Goal: Task Accomplishment & Management: Manage account settings

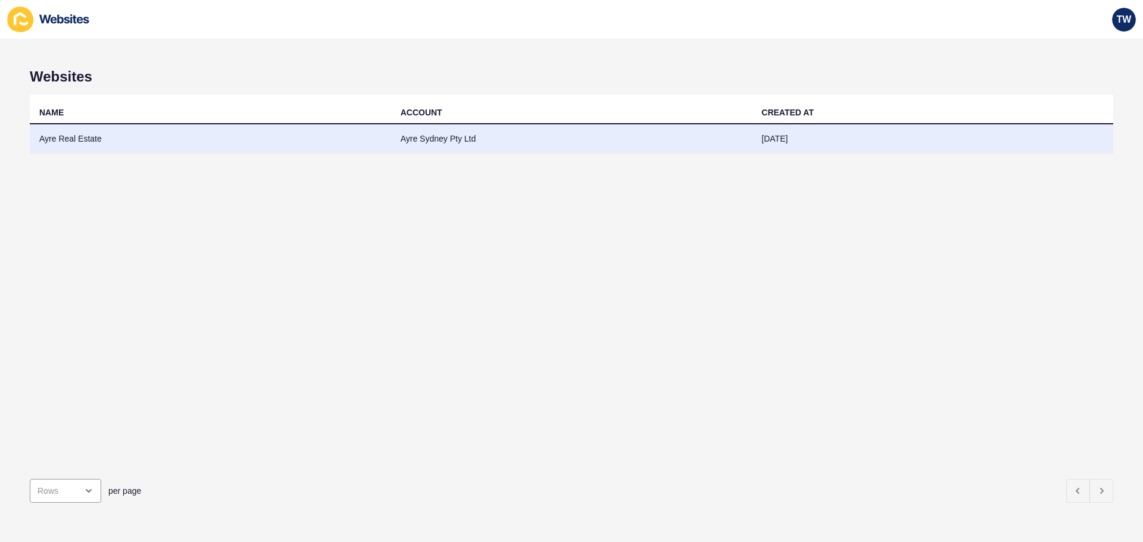
click at [107, 134] on td "Ayre Real Estate" at bounding box center [210, 138] width 361 height 29
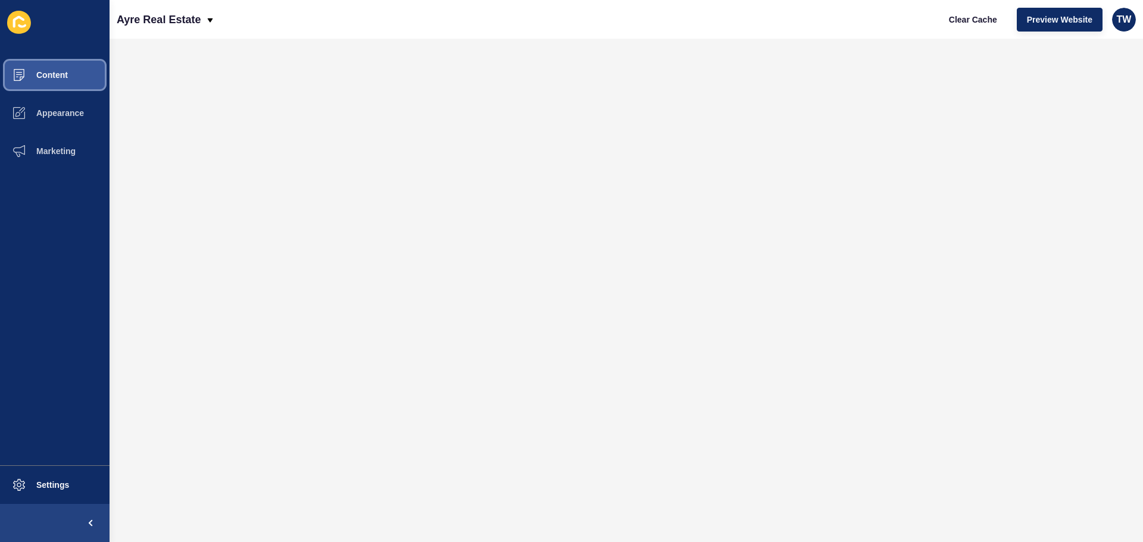
click at [69, 65] on button "Content" at bounding box center [54, 75] width 109 height 38
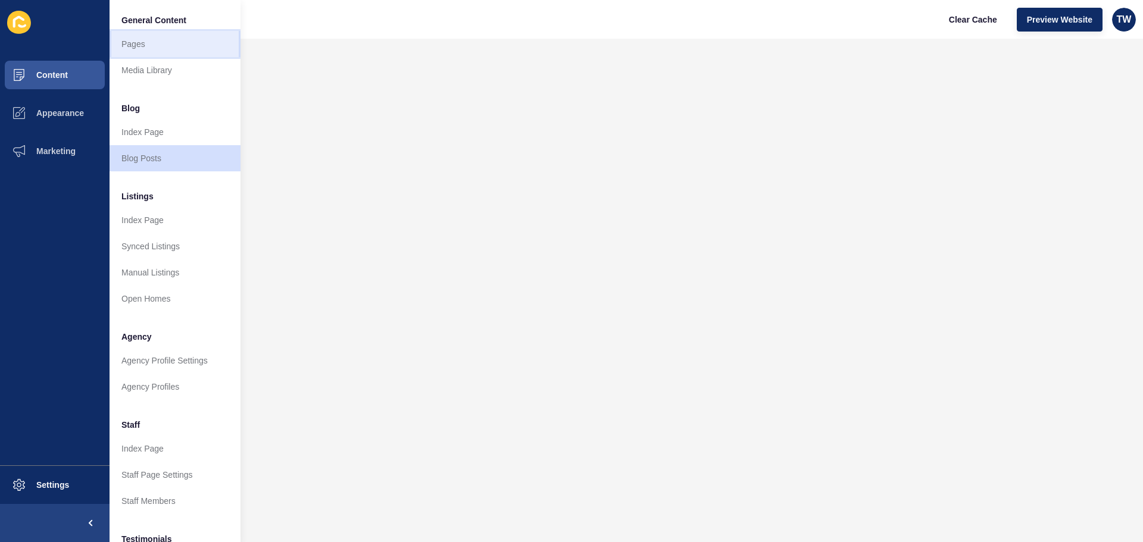
click at [139, 40] on link "Pages" at bounding box center [174, 44] width 131 height 26
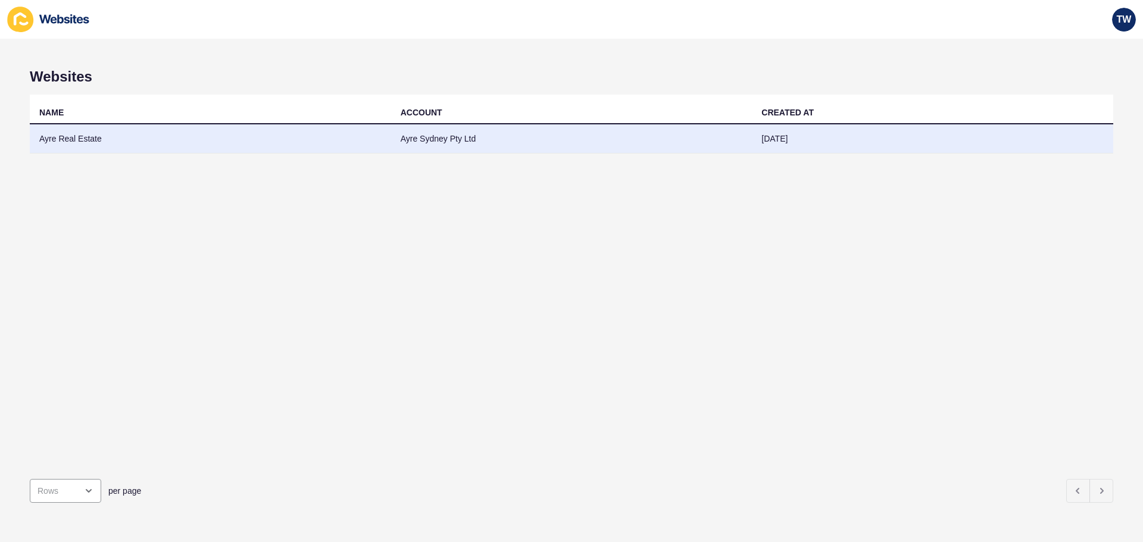
click at [82, 140] on td "Ayre Real Estate" at bounding box center [210, 138] width 361 height 29
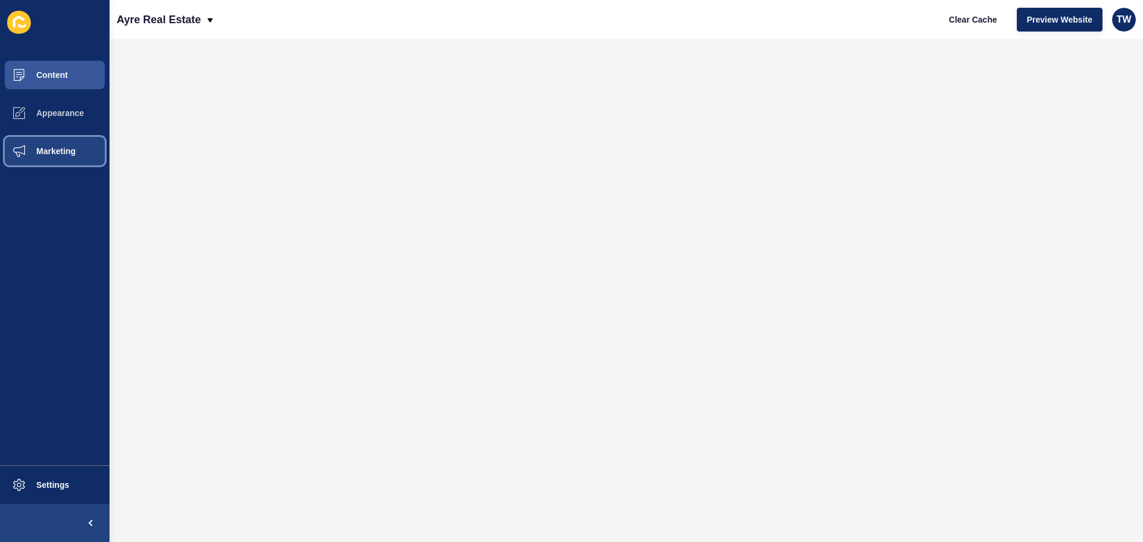
click at [70, 145] on button "Marketing" at bounding box center [54, 151] width 109 height 38
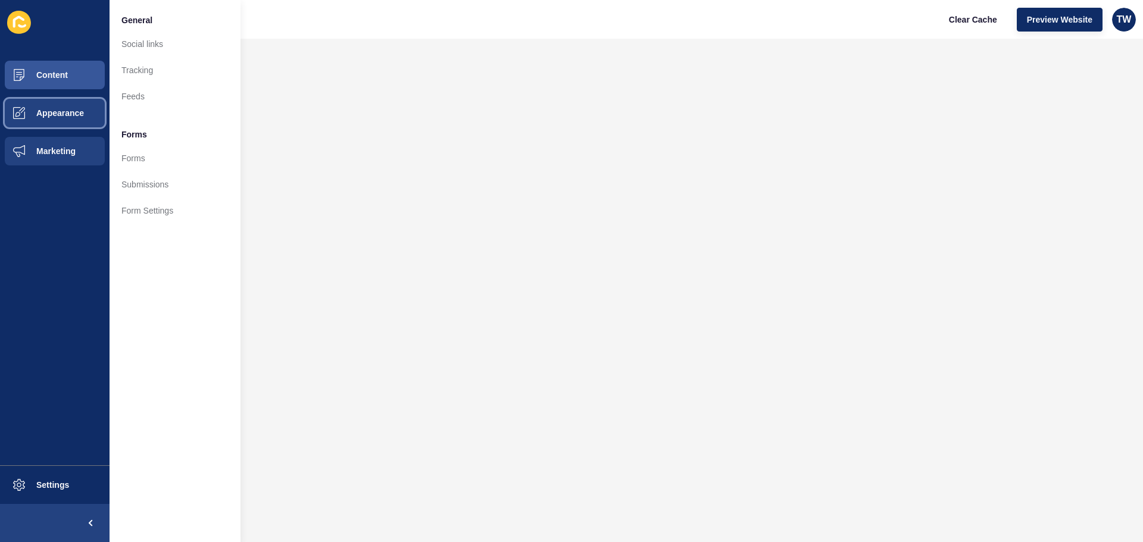
click at [65, 113] on span "Appearance" at bounding box center [41, 113] width 86 height 10
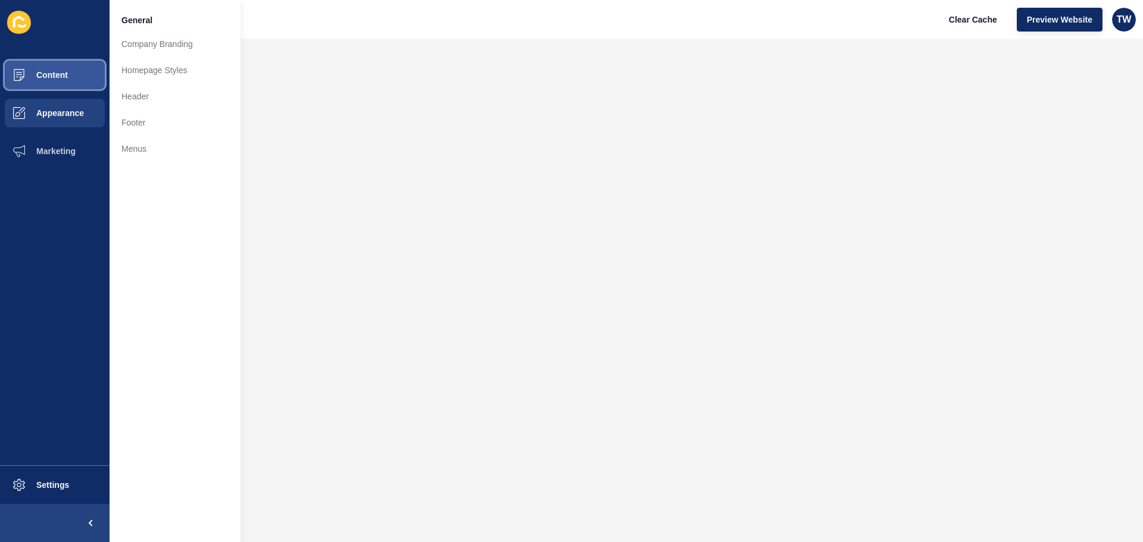
click at [62, 69] on button "Content" at bounding box center [54, 75] width 109 height 38
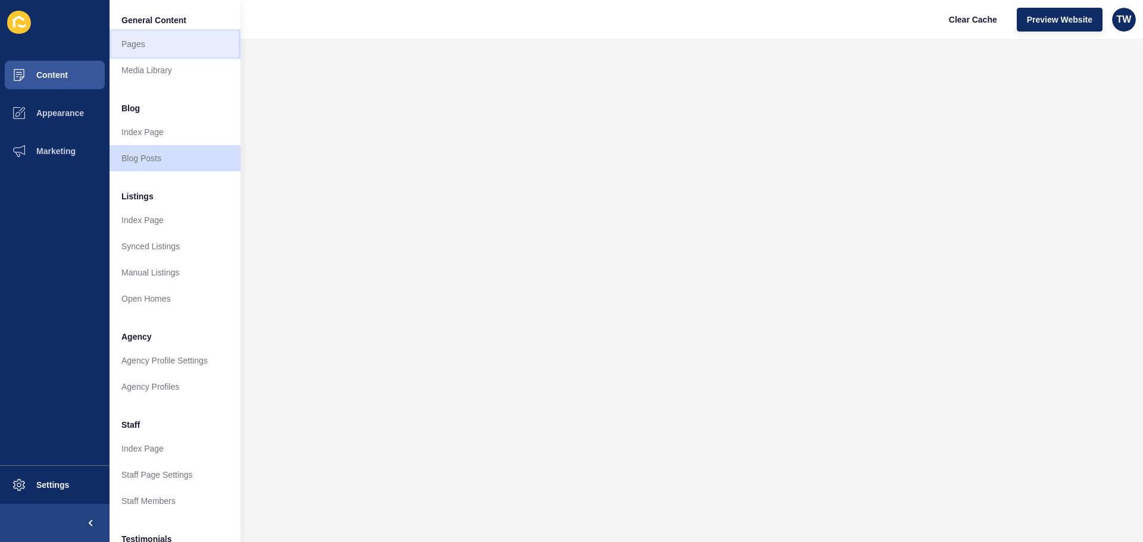
click at [146, 48] on link "Pages" at bounding box center [174, 44] width 131 height 26
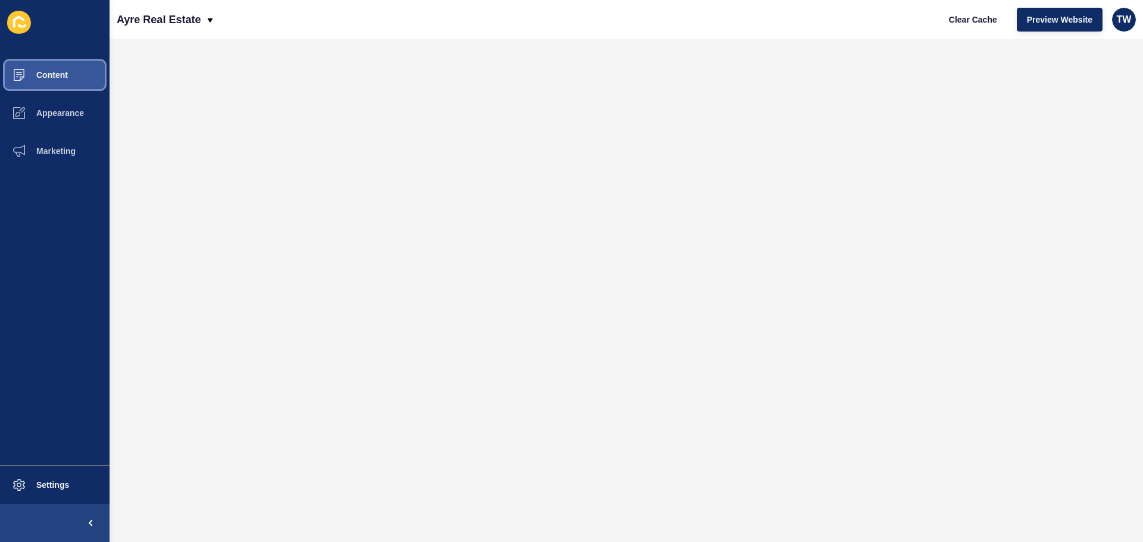
click at [41, 79] on span "Content" at bounding box center [33, 75] width 70 height 10
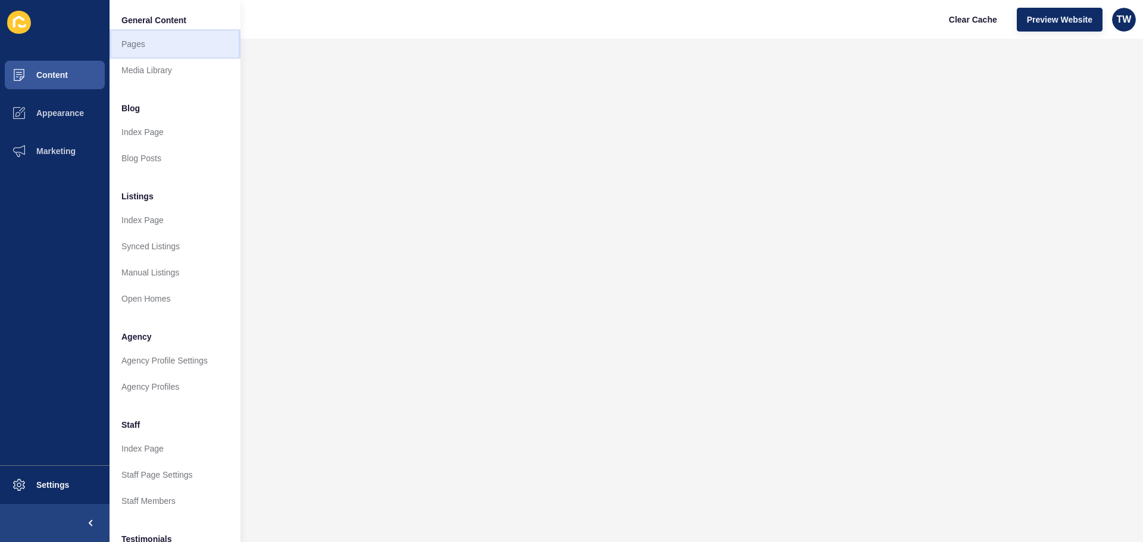
click at [131, 43] on link "Pages" at bounding box center [174, 44] width 131 height 26
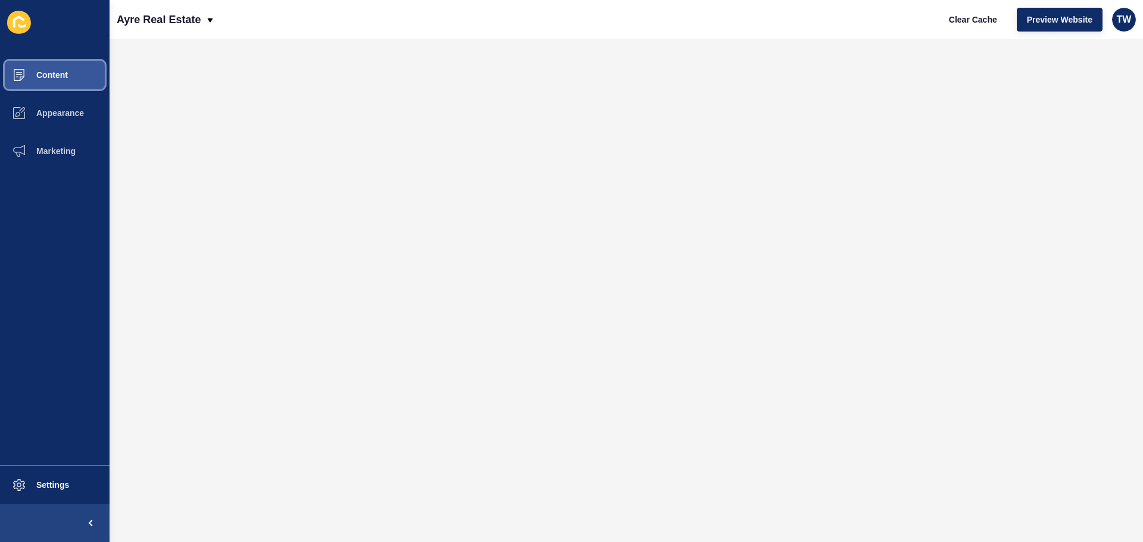
click at [62, 74] on span "Content" at bounding box center [33, 75] width 70 height 10
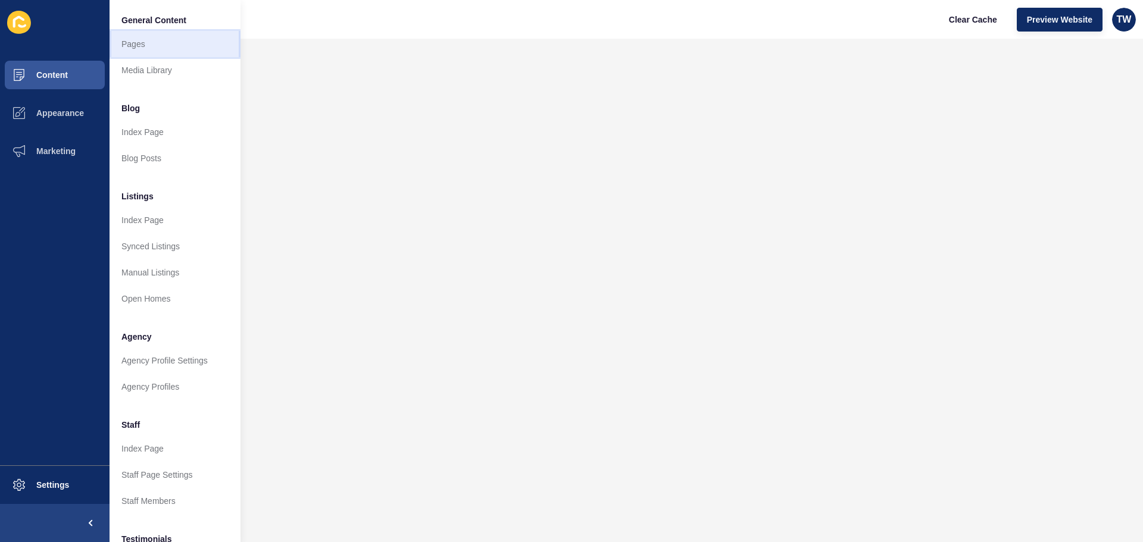
click at [144, 48] on link "Pages" at bounding box center [174, 44] width 131 height 26
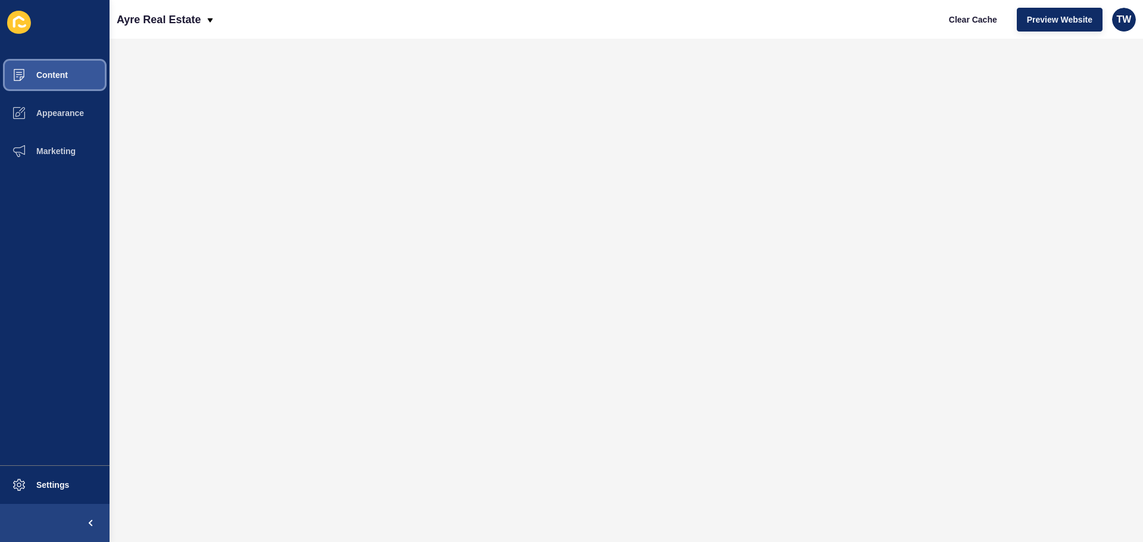
click at [40, 81] on button "Content" at bounding box center [54, 75] width 109 height 38
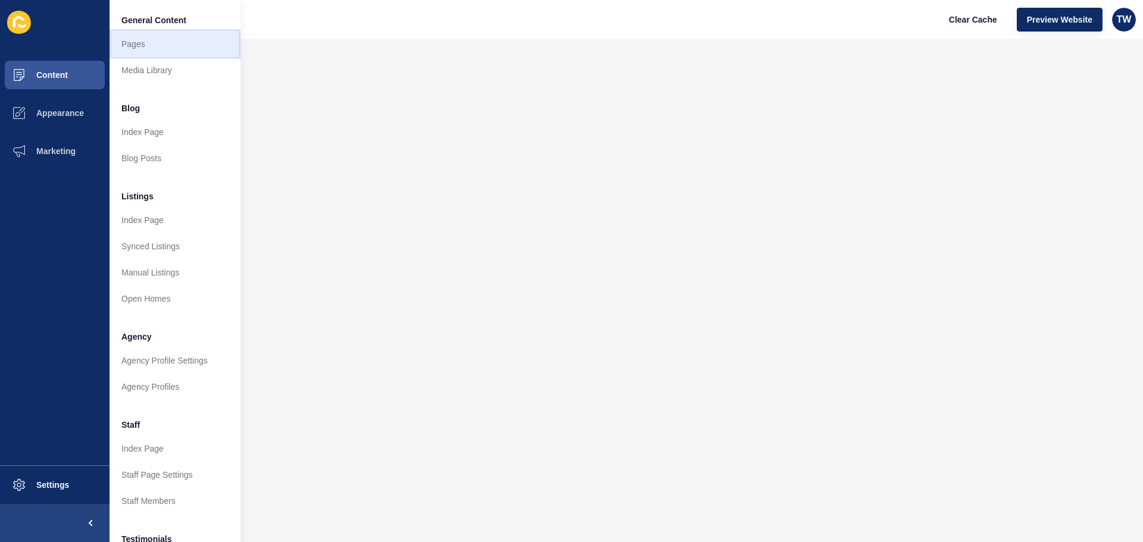
click at [156, 54] on link "Pages" at bounding box center [174, 44] width 131 height 26
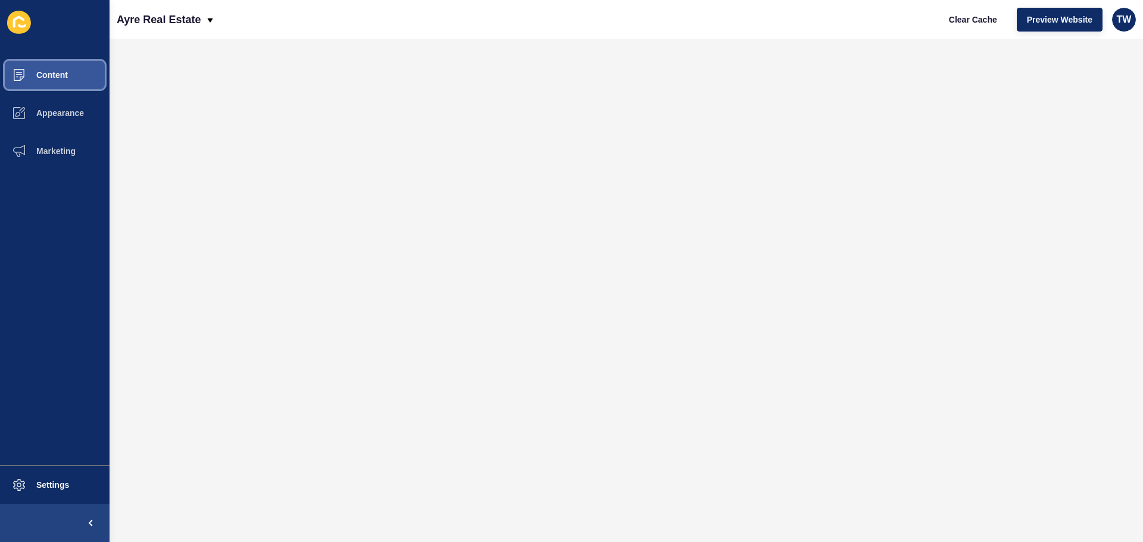
click at [64, 76] on span "Content" at bounding box center [33, 75] width 70 height 10
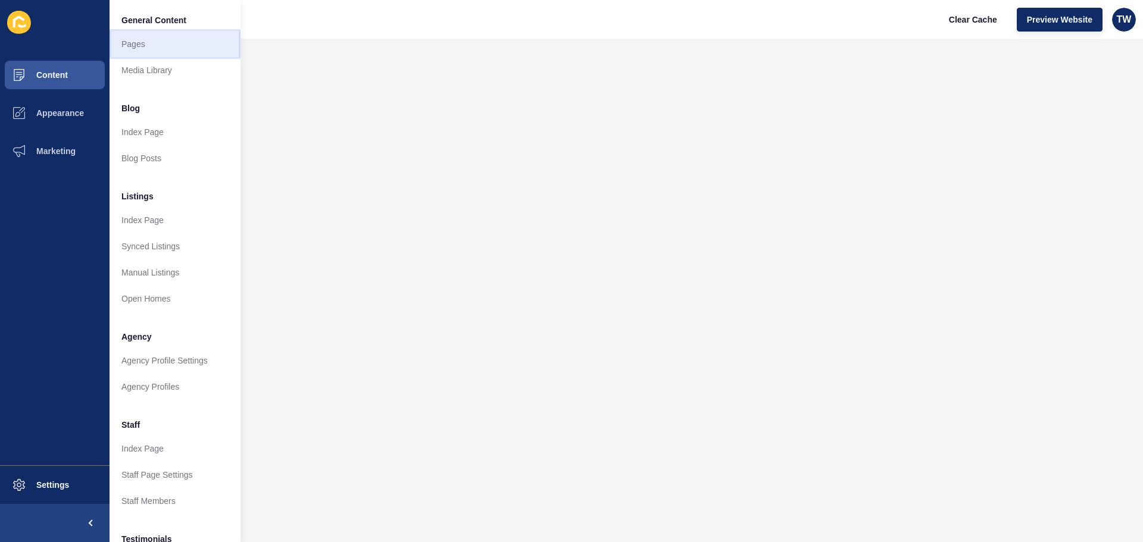
click at [139, 42] on link "Pages" at bounding box center [174, 44] width 131 height 26
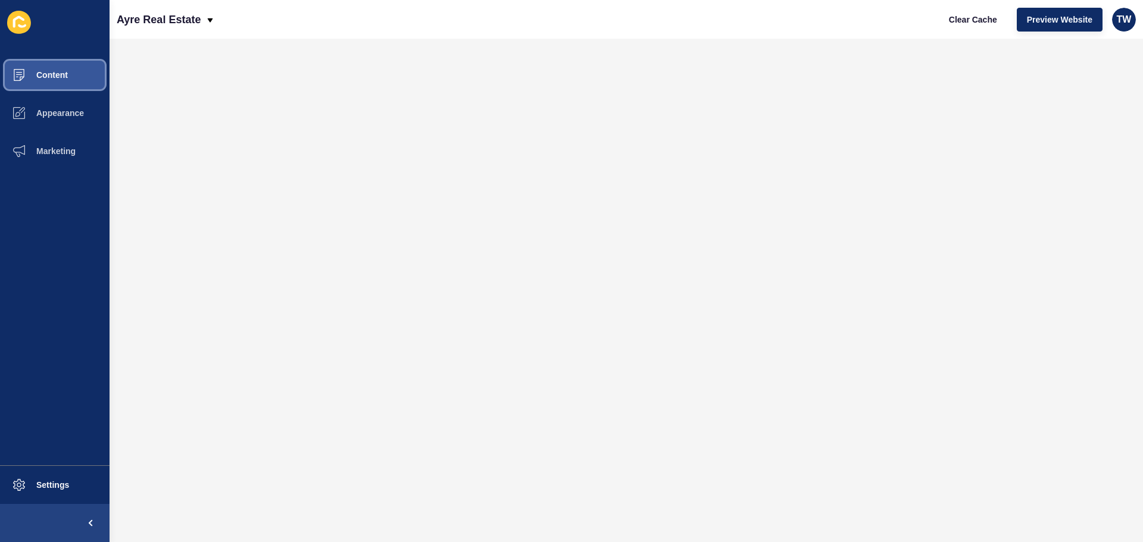
click at [83, 78] on button "Content" at bounding box center [54, 75] width 109 height 38
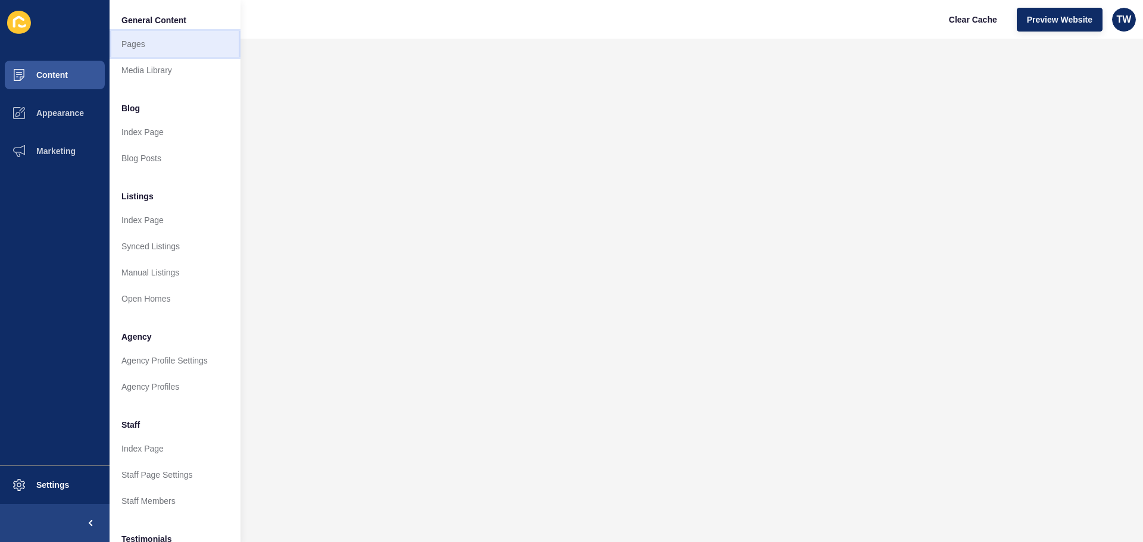
click at [131, 43] on link "Pages" at bounding box center [174, 44] width 131 height 26
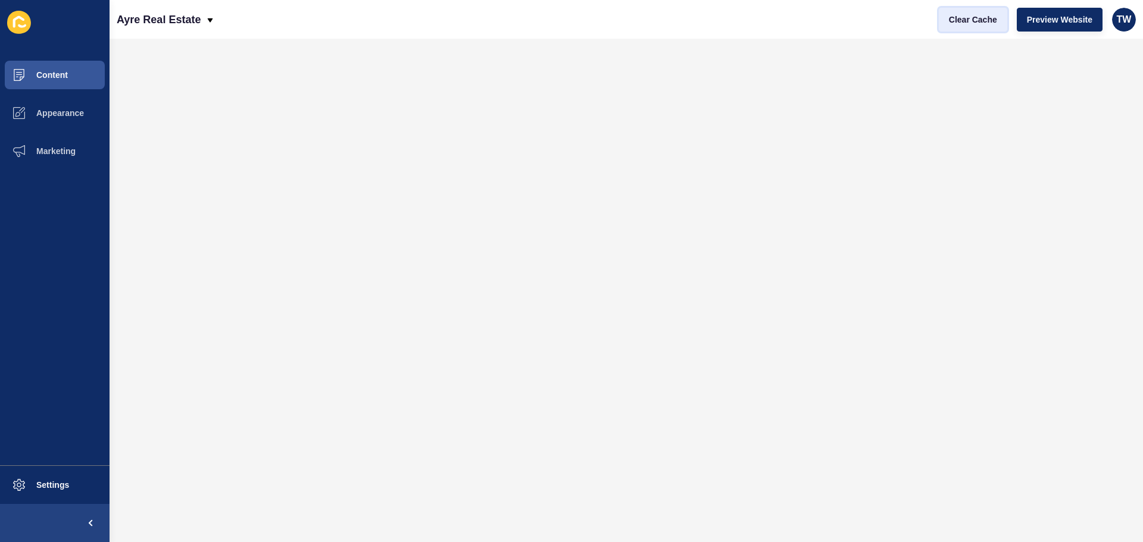
click at [990, 14] on span "Clear Cache" at bounding box center [973, 20] width 48 height 12
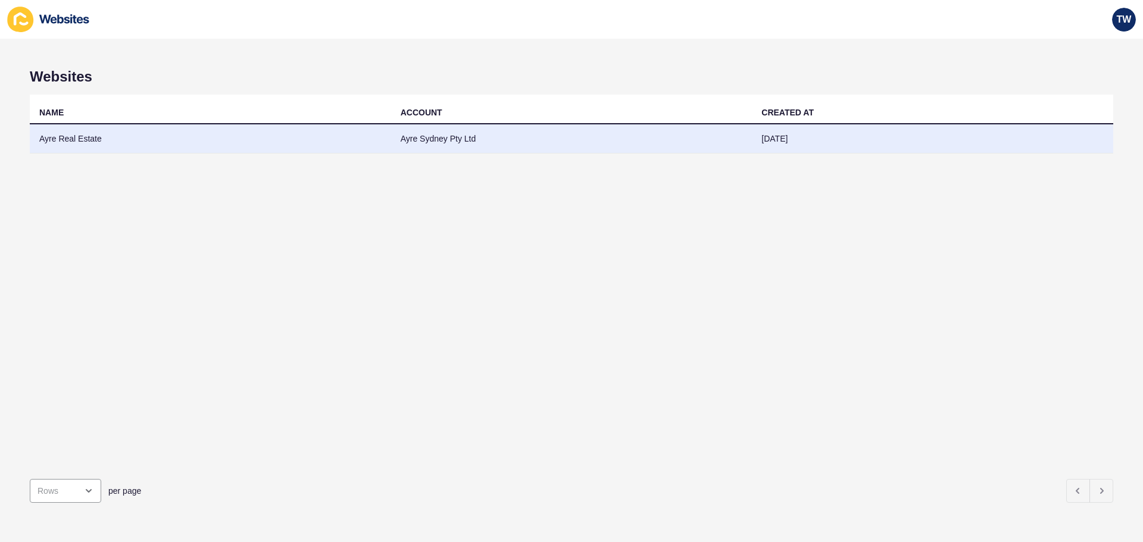
click at [68, 138] on td "Ayre Real Estate" at bounding box center [210, 138] width 361 height 29
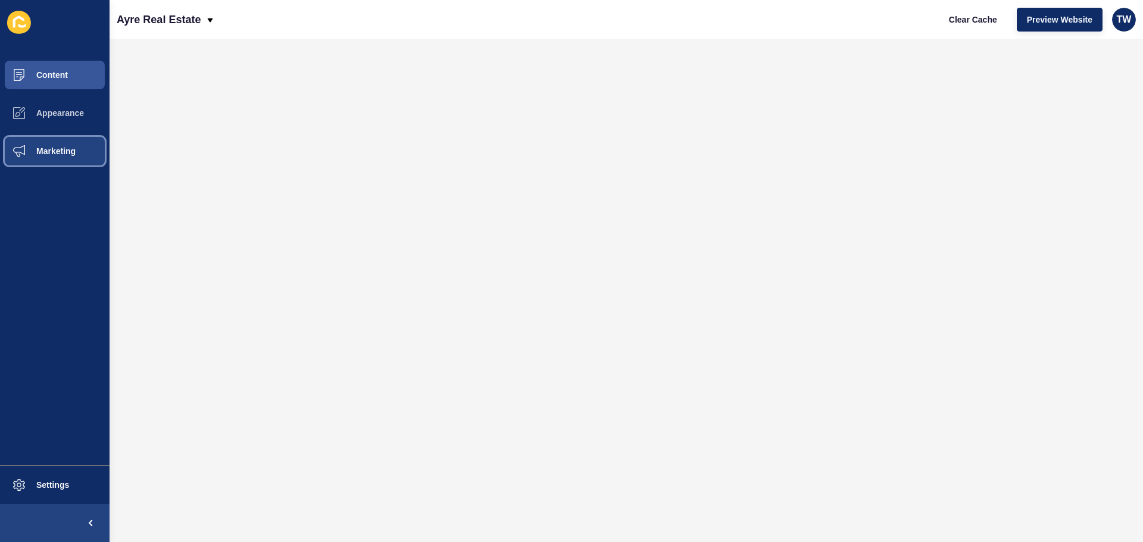
click at [58, 160] on button "Marketing" at bounding box center [54, 151] width 109 height 38
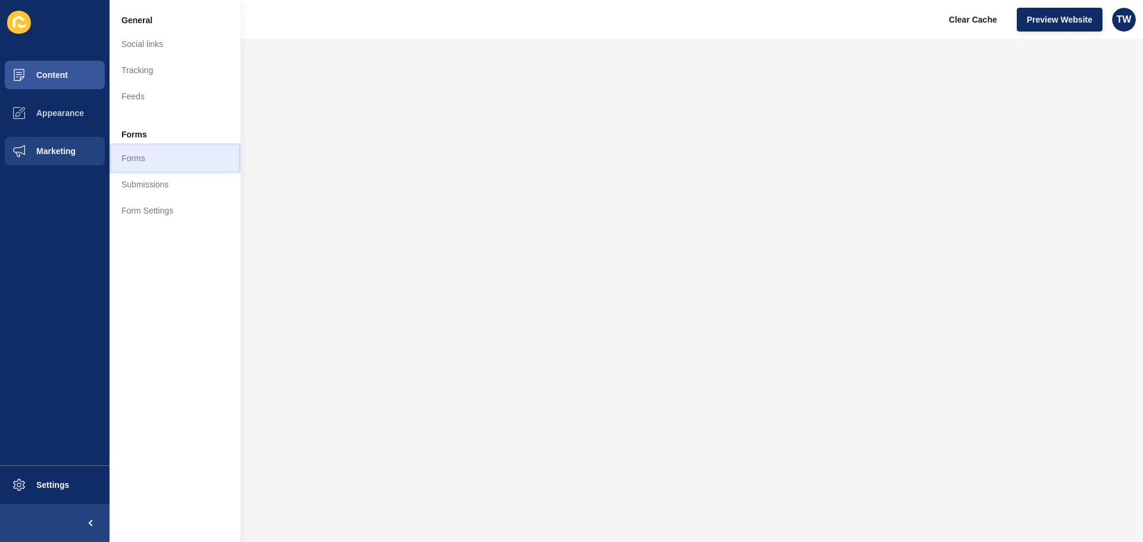
click at [140, 156] on link "Forms" at bounding box center [174, 158] width 131 height 26
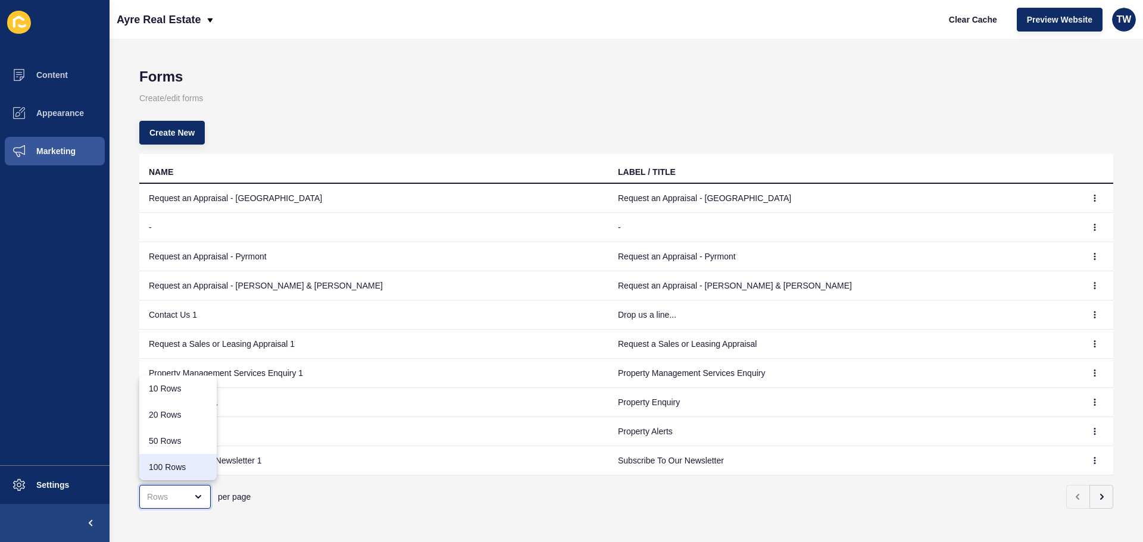
click at [188, 469] on div "100 Rows" at bounding box center [178, 467] width 58 height 12
type input "100 Rows"
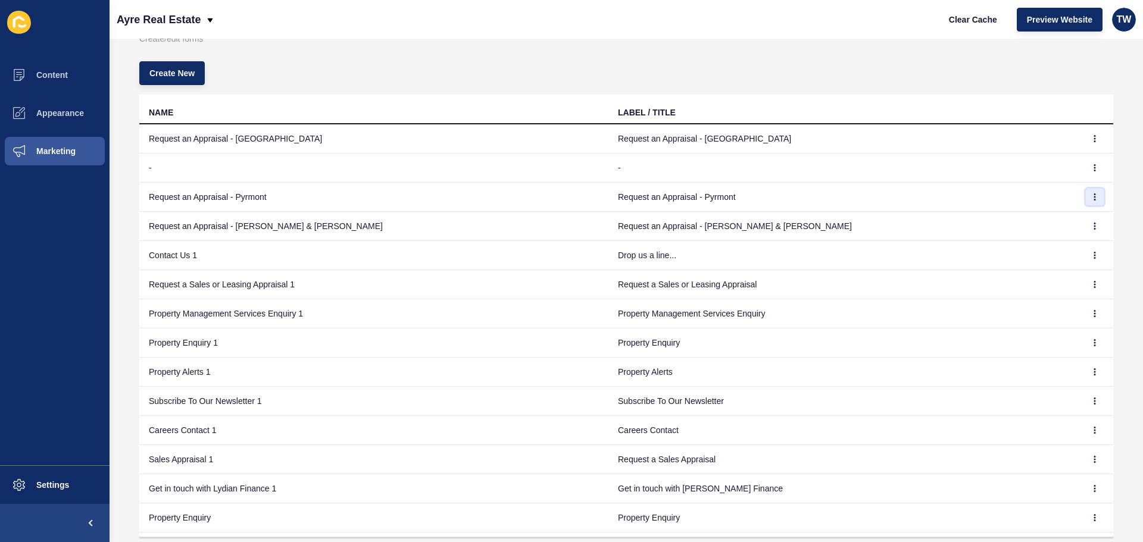
click at [1085, 201] on button "button" at bounding box center [1094, 197] width 18 height 17
click at [1042, 221] on link "Edit" at bounding box center [1043, 221] width 83 height 26
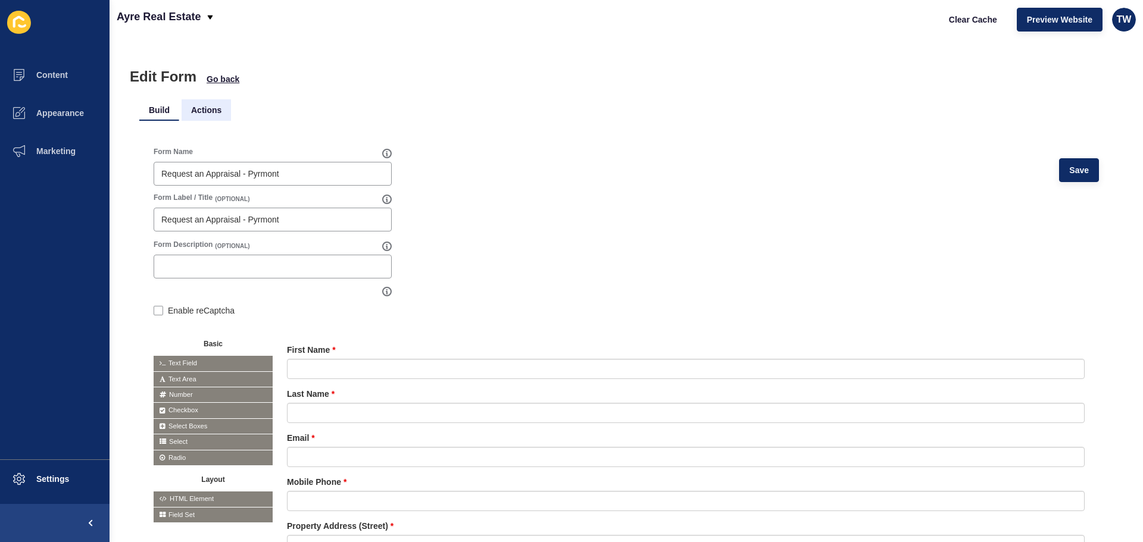
click at [205, 109] on li "Actions" at bounding box center [205, 109] width 49 height 21
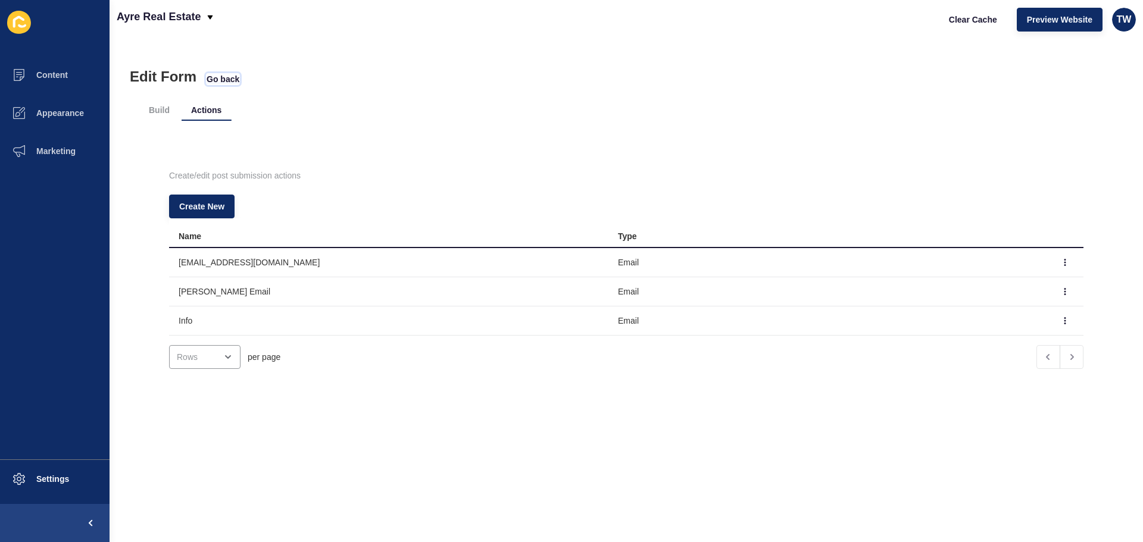
click at [226, 78] on span "Go back" at bounding box center [222, 79] width 33 height 12
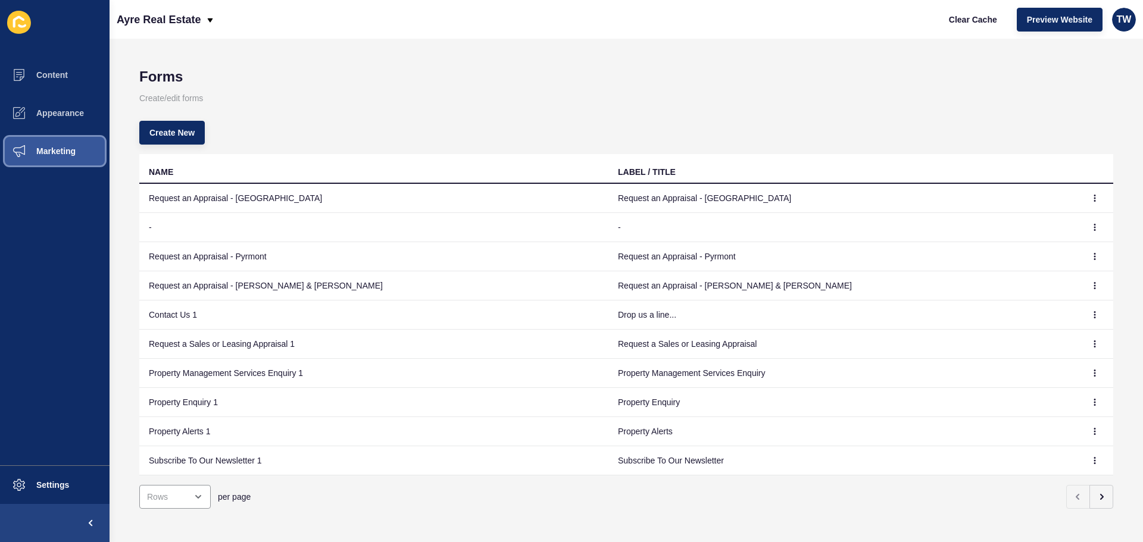
click at [86, 151] on button "Marketing" at bounding box center [54, 151] width 109 height 38
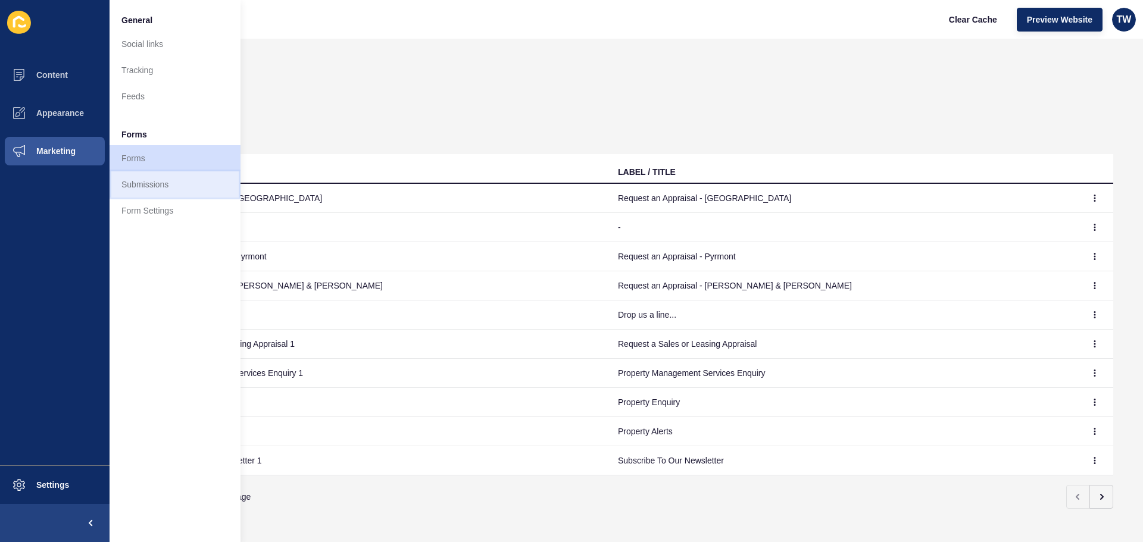
click at [164, 174] on link "Submissions" at bounding box center [174, 184] width 131 height 26
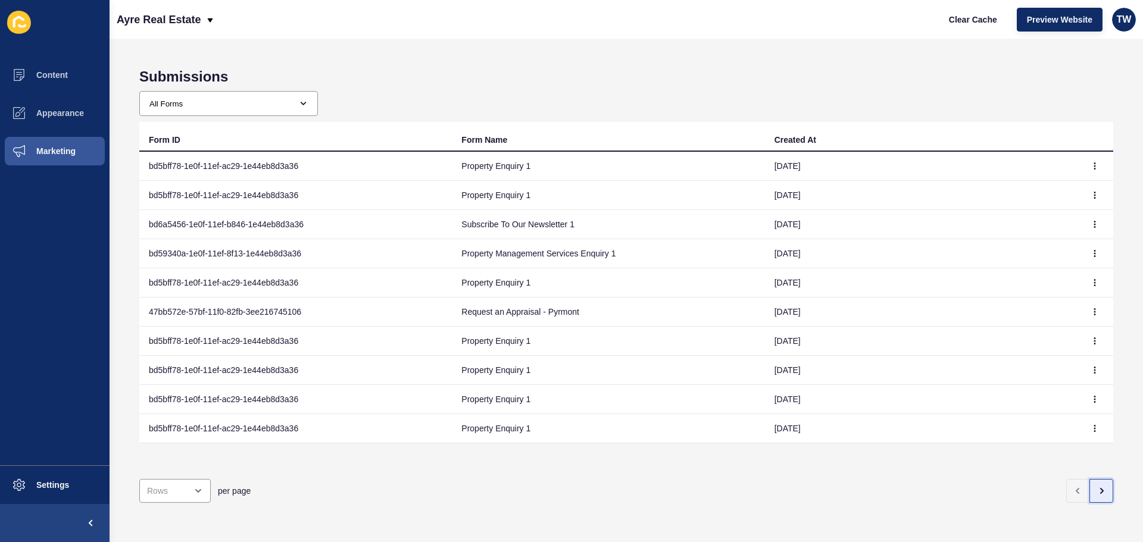
click at [1094, 487] on button "button" at bounding box center [1101, 491] width 24 height 24
click at [309, 105] on div "All Forms Request an Appraisal - [GEOGRAPHIC_DATA] form Request an Appraisal - …" at bounding box center [228, 103] width 179 height 25
click at [301, 104] on select "All Forms Request an Appraisal - [GEOGRAPHIC_DATA] form Request an Appraisal - …" at bounding box center [224, 104] width 168 height 24
click at [90, 152] on button "Marketing" at bounding box center [54, 151] width 109 height 38
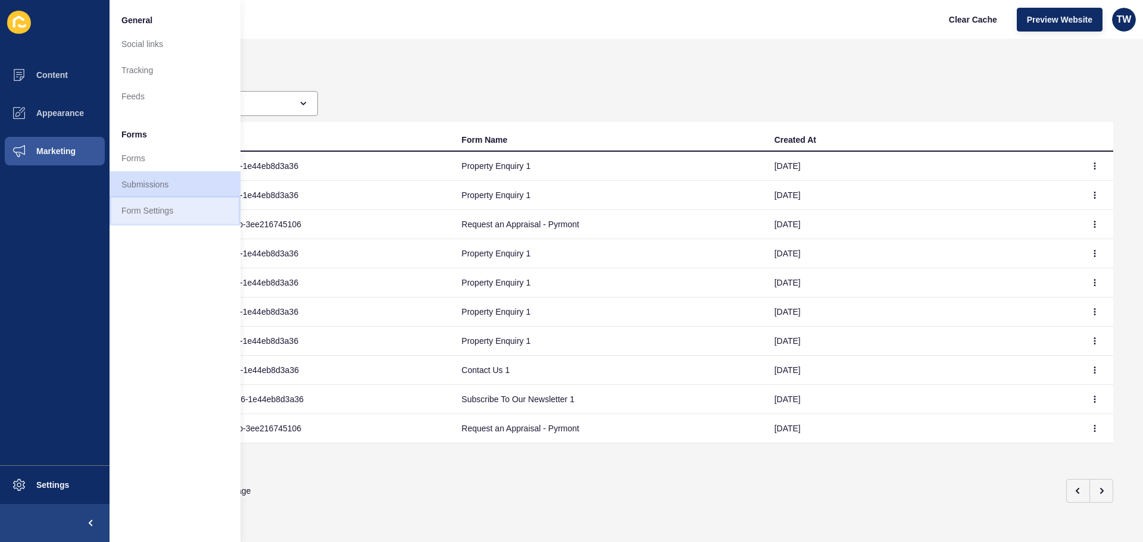
click at [152, 213] on link "Form Settings" at bounding box center [174, 211] width 131 height 26
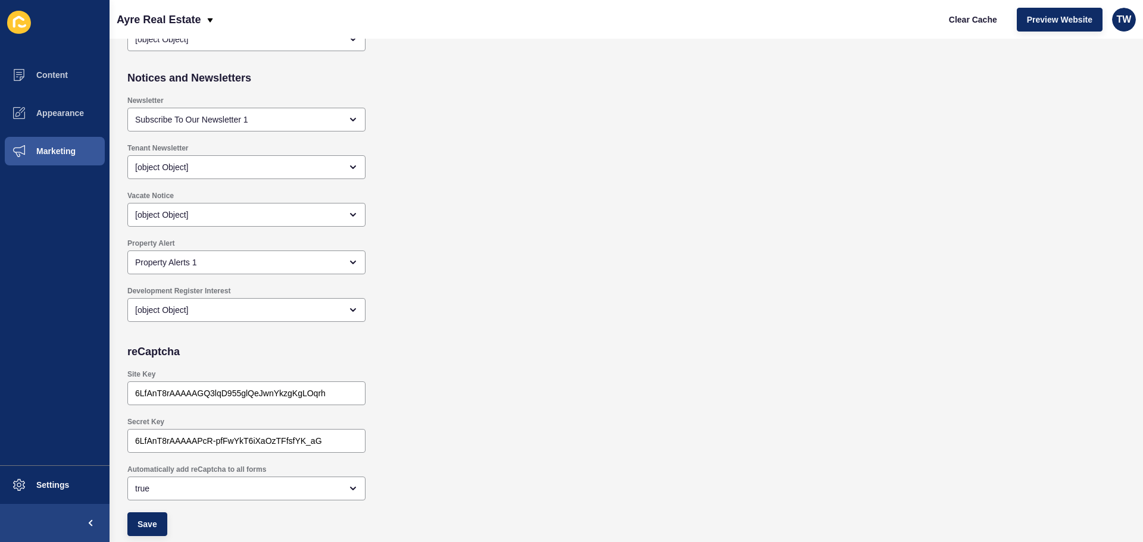
scroll to position [1042, 0]
click at [43, 147] on span "Marketing" at bounding box center [36, 151] width 77 height 10
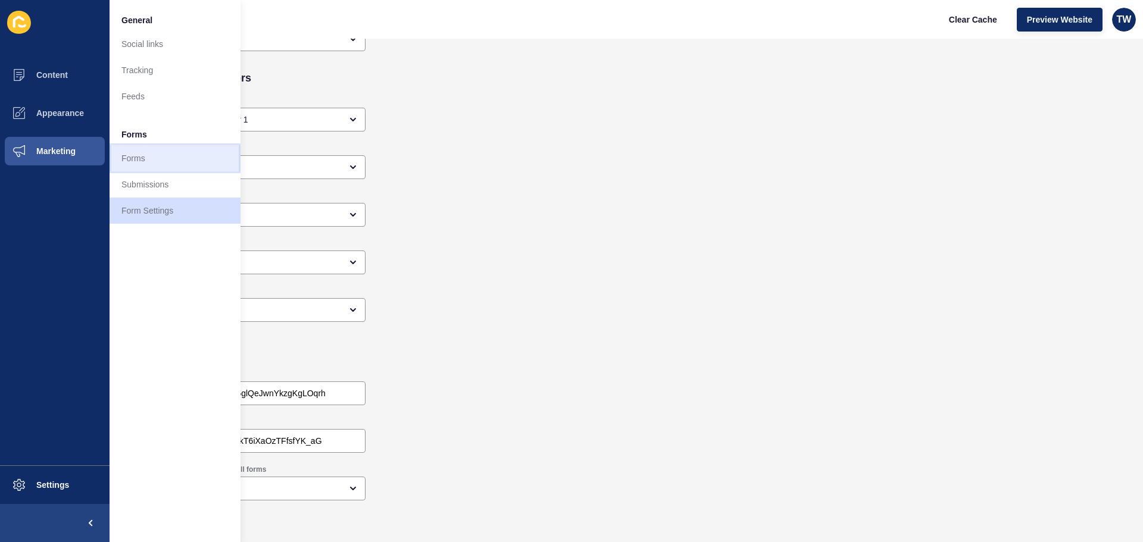
click at [145, 163] on link "Forms" at bounding box center [174, 158] width 131 height 26
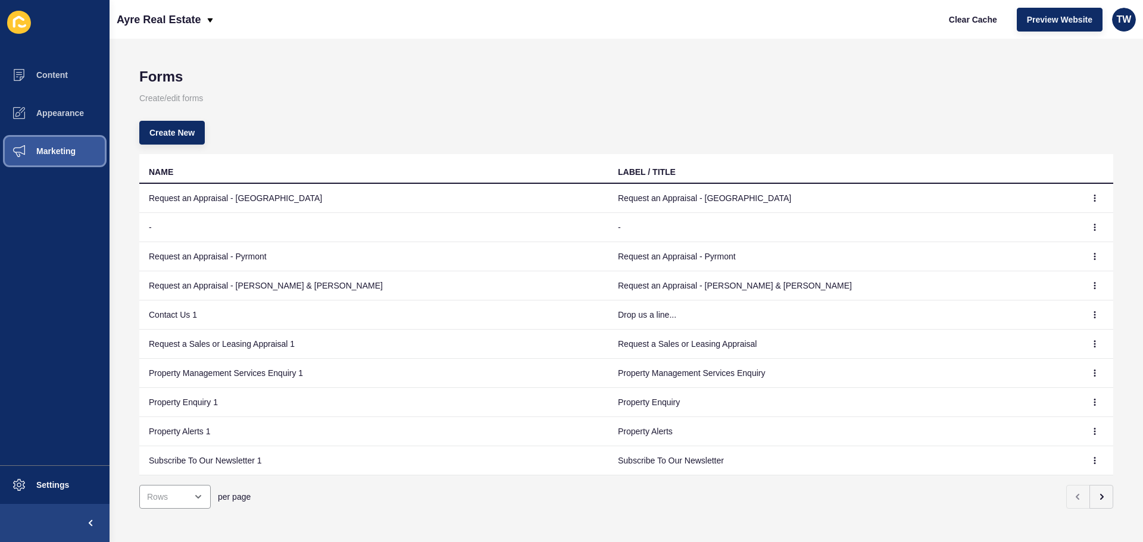
click at [57, 151] on span "Marketing" at bounding box center [36, 151] width 77 height 10
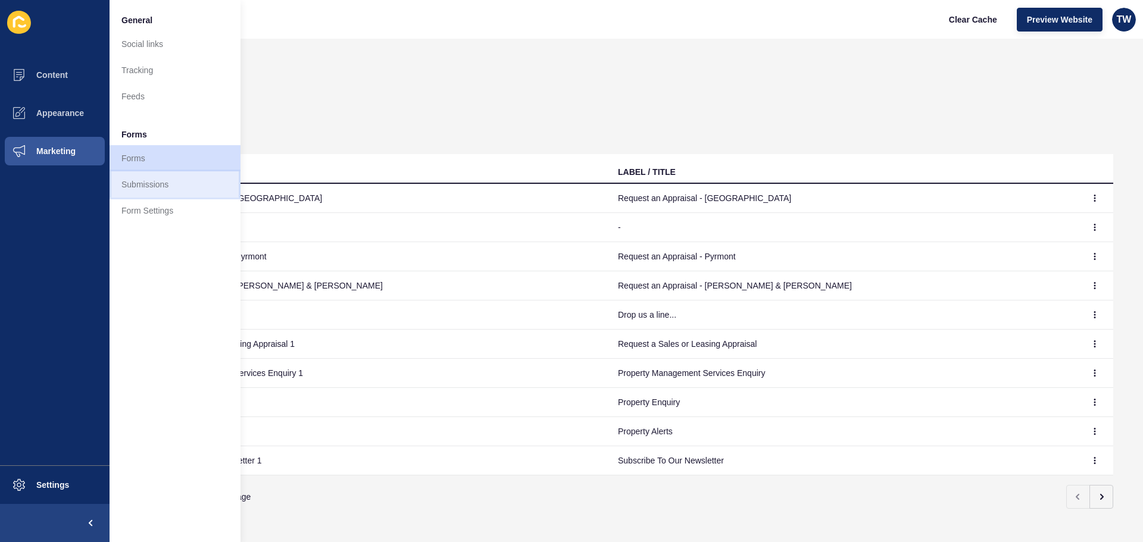
click at [202, 189] on link "Submissions" at bounding box center [174, 184] width 131 height 26
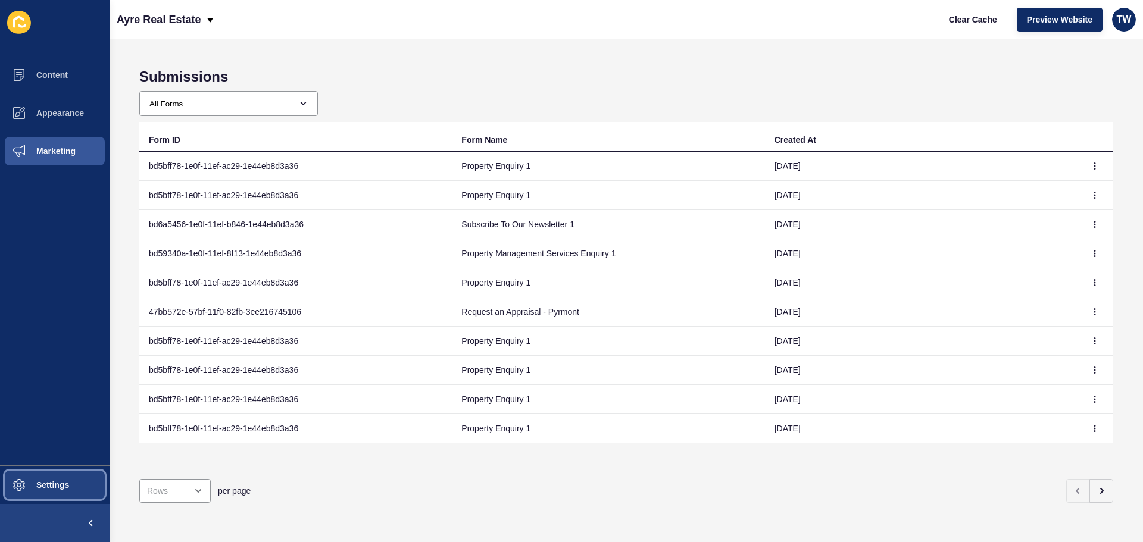
click at [49, 483] on span "Settings" at bounding box center [33, 485] width 71 height 10
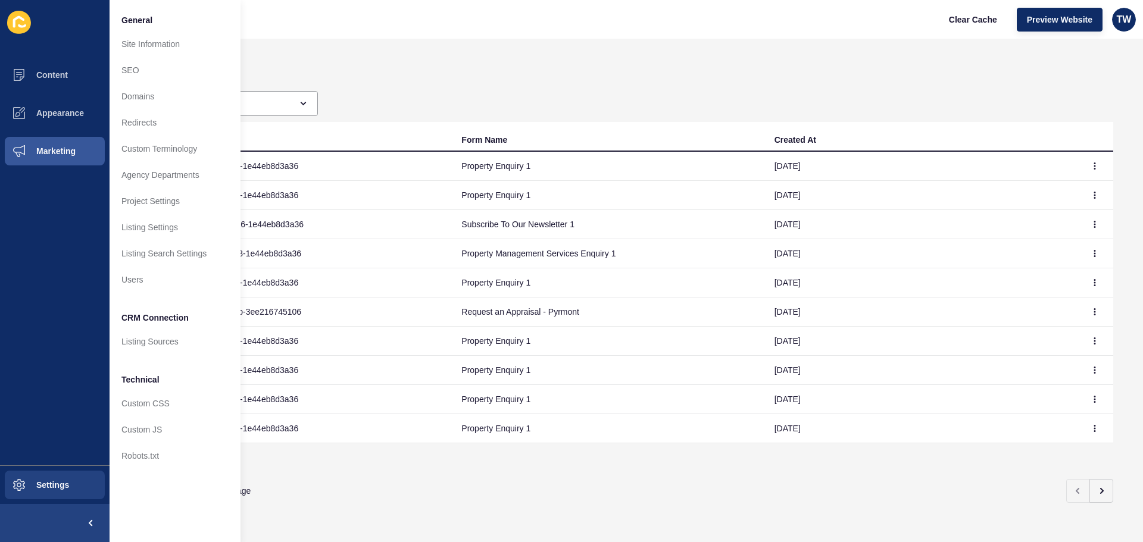
click at [403, 470] on div "per page" at bounding box center [626, 491] width 974 height 43
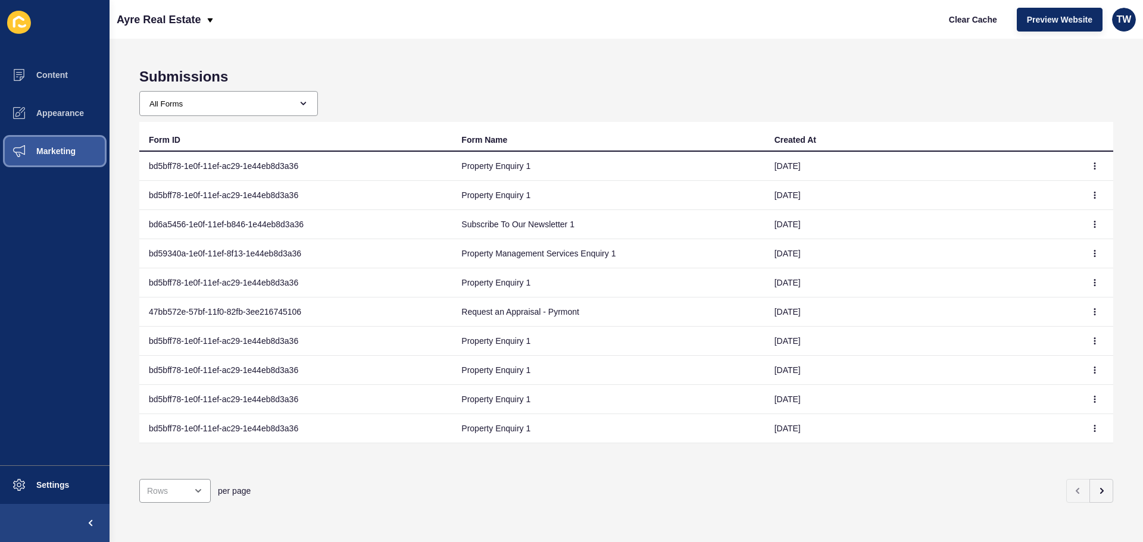
click at [84, 152] on button "Marketing" at bounding box center [54, 151] width 109 height 38
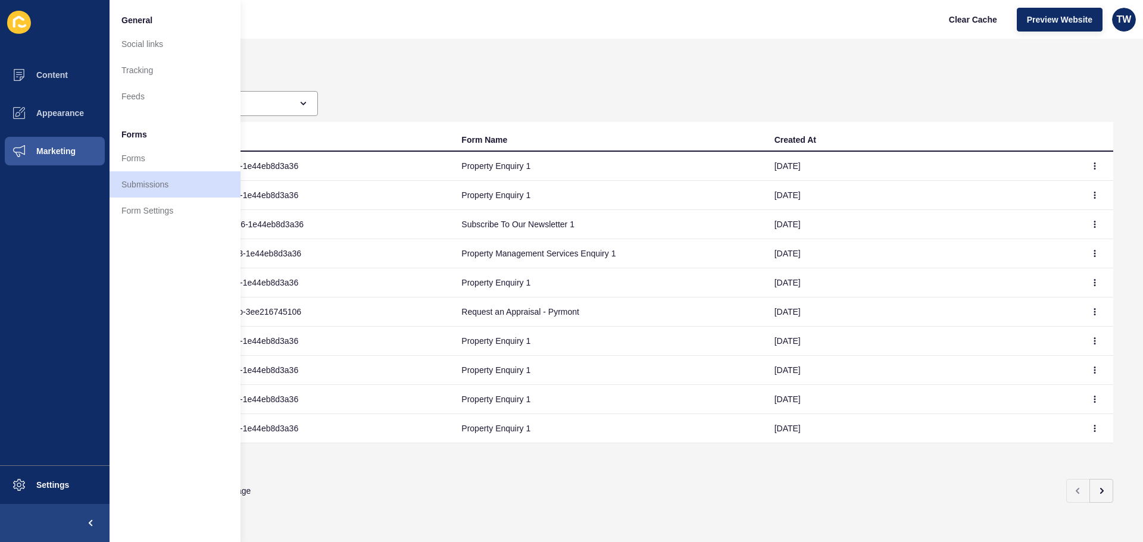
click at [393, 96] on div "All Forms Request an Appraisal - [GEOGRAPHIC_DATA] form Request an Appraisal - …" at bounding box center [626, 103] width 974 height 25
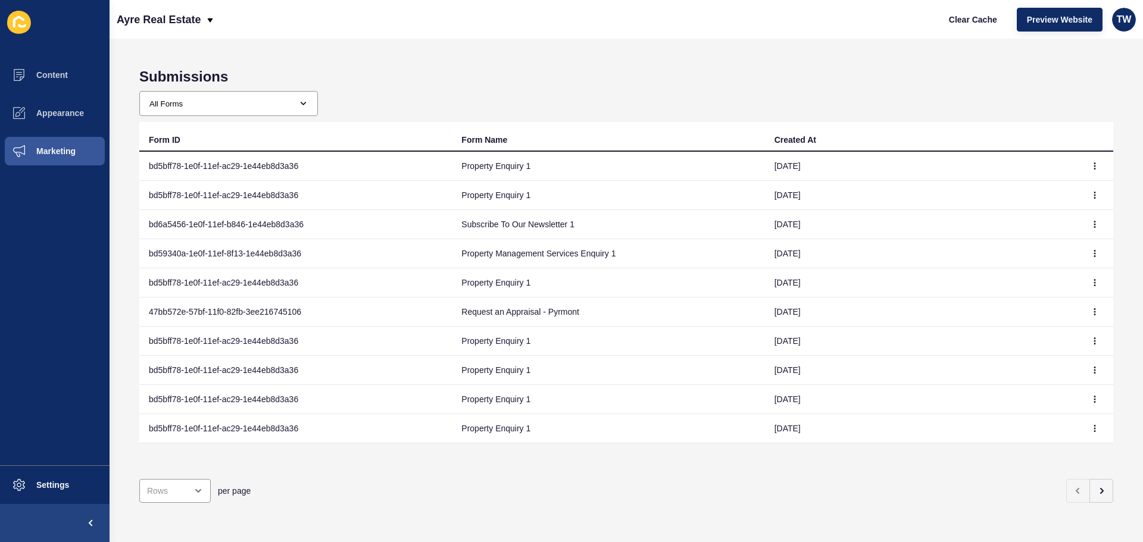
click at [309, 105] on div "All Forms Request an Appraisal - [GEOGRAPHIC_DATA] form Request an Appraisal - …" at bounding box center [228, 103] width 179 height 25
click at [270, 101] on select "All Forms Request an Appraisal - [GEOGRAPHIC_DATA] form Request an Appraisal - …" at bounding box center [224, 104] width 168 height 24
click at [140, 92] on select "All Forms Request an Appraisal - [GEOGRAPHIC_DATA] form Request an Appraisal - …" at bounding box center [224, 104] width 168 height 24
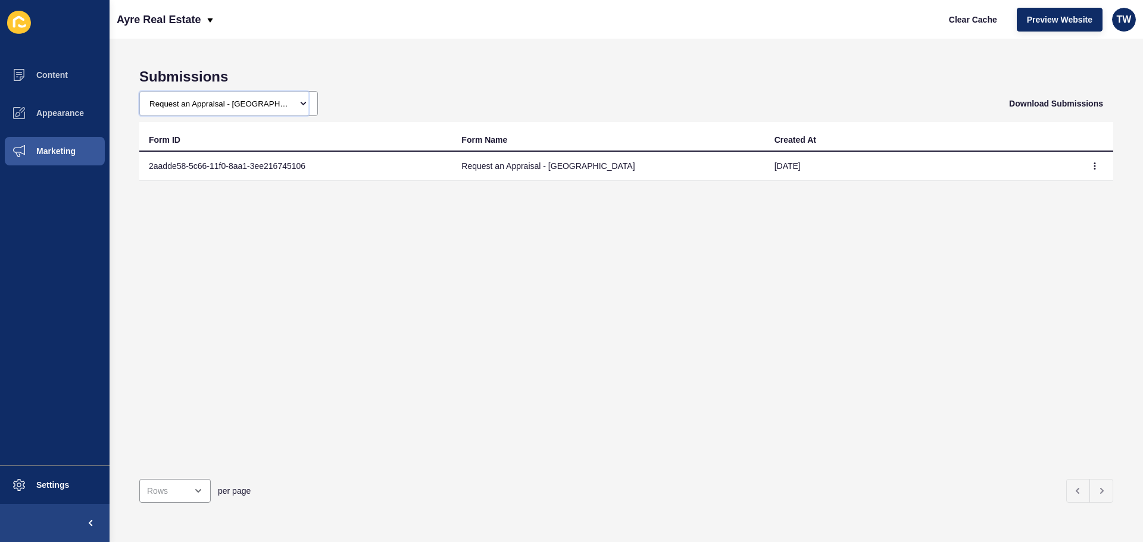
click at [216, 108] on select "All Forms Request an Appraisal - [GEOGRAPHIC_DATA] form Request an Appraisal - …" at bounding box center [224, 104] width 168 height 24
select select "47bb572e-57bf-11f0-82fb-3ee216745106"
click at [140, 92] on select "All Forms Request an Appraisal - [GEOGRAPHIC_DATA] form Request an Appraisal - …" at bounding box center [224, 104] width 168 height 24
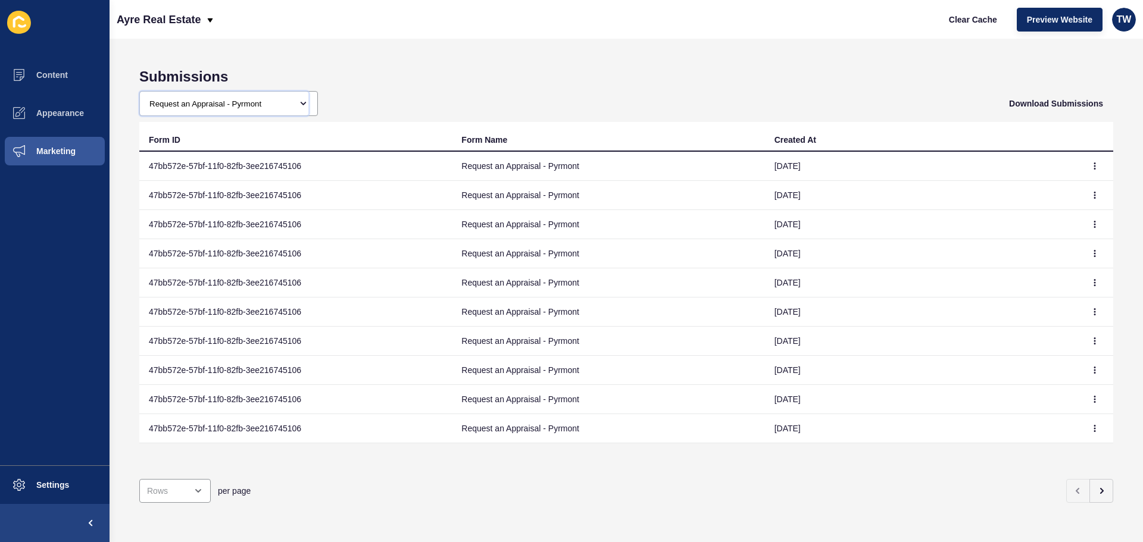
click at [187, 105] on select "All Forms Request an Appraisal - [GEOGRAPHIC_DATA] form Request an Appraisal - …" at bounding box center [224, 104] width 168 height 24
select select
click at [140, 92] on select "All Forms Request an Appraisal - [GEOGRAPHIC_DATA] form Request an Appraisal - …" at bounding box center [224, 104] width 168 height 24
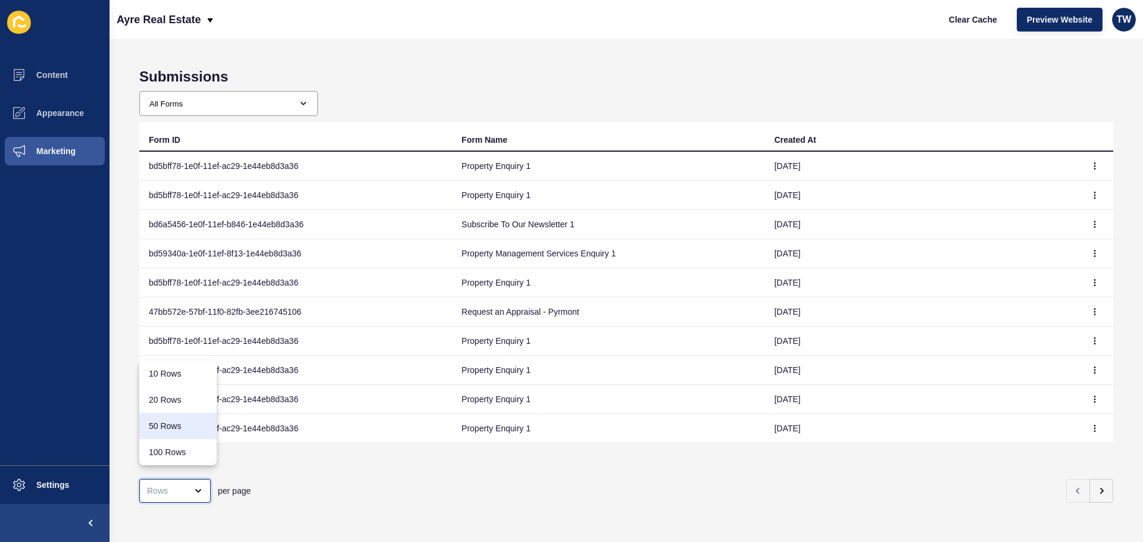
click at [178, 427] on div "50 Rows" at bounding box center [178, 426] width 58 height 12
type input "50 Rows"
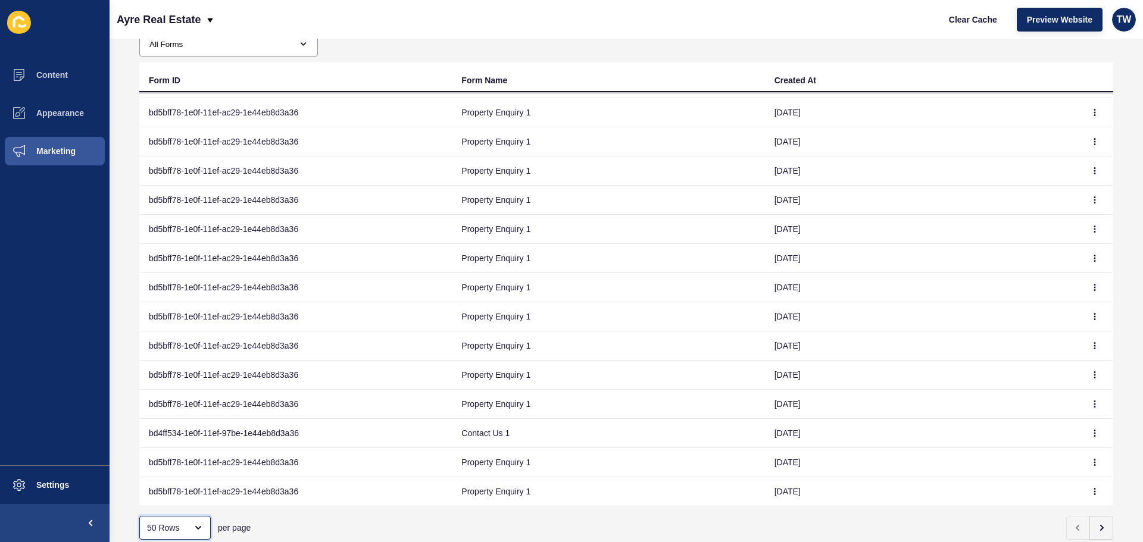
scroll to position [96, 0]
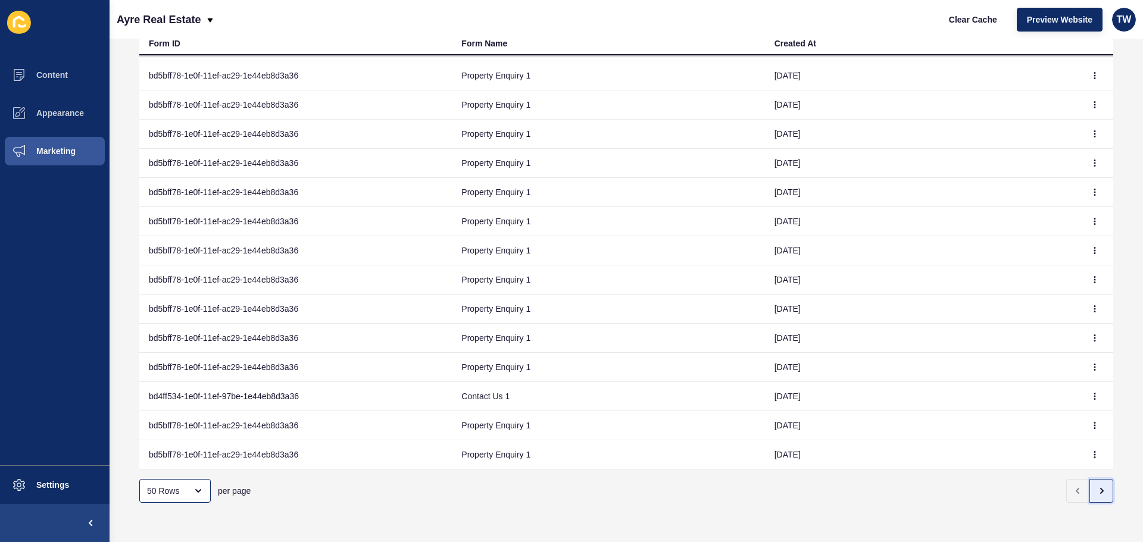
click at [1089, 486] on button "button" at bounding box center [1101, 491] width 24 height 24
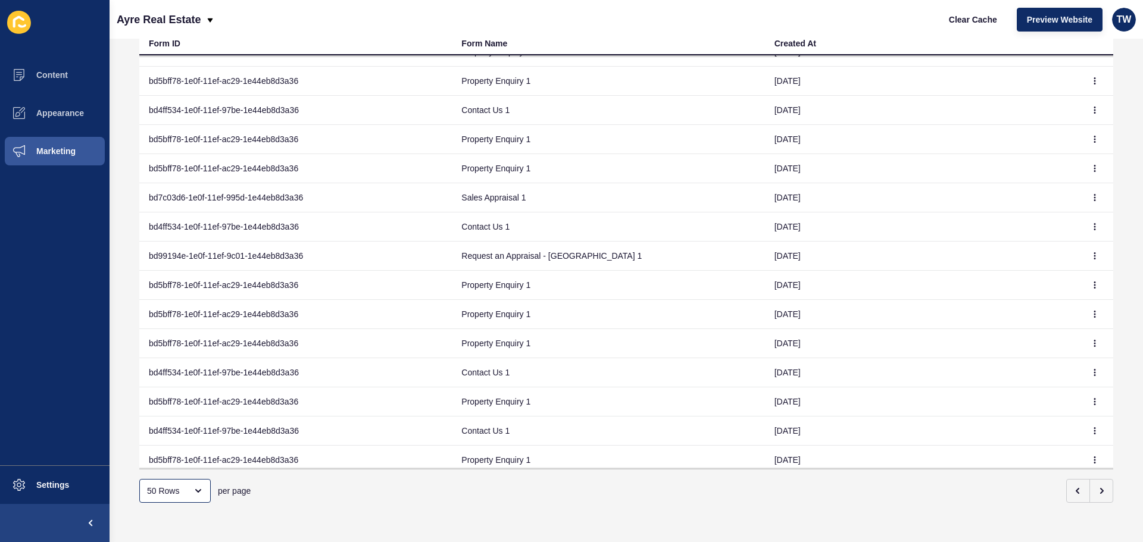
scroll to position [1062, 0]
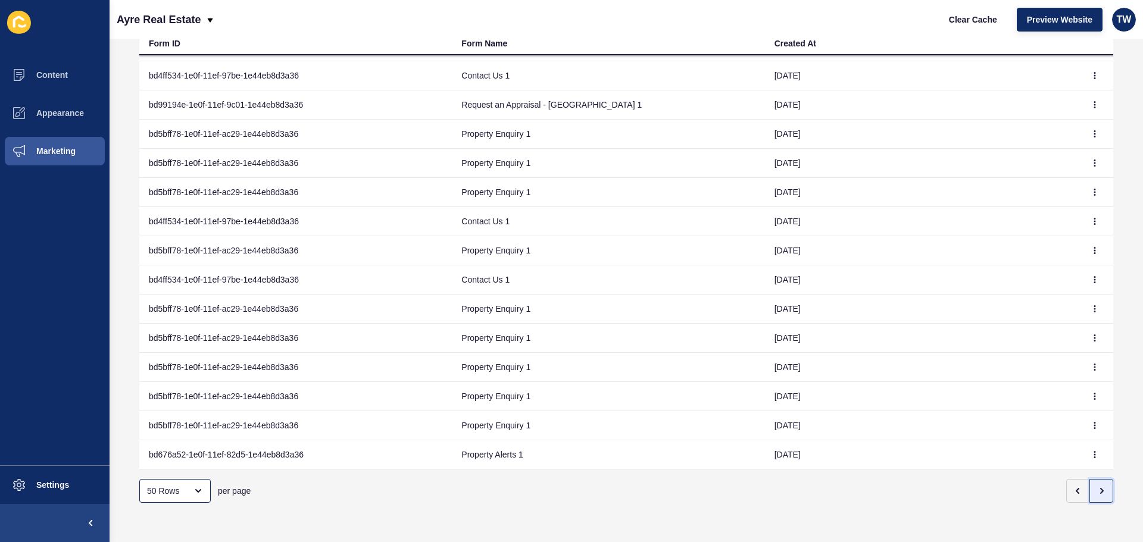
click at [1096, 486] on icon "button" at bounding box center [1101, 491] width 10 height 10
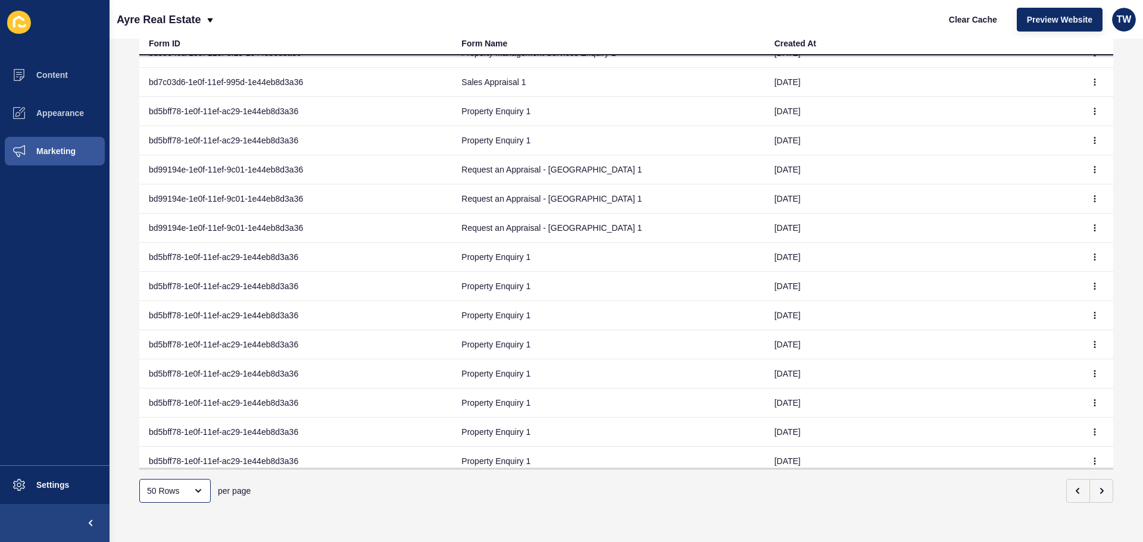
scroll to position [893, 0]
